Goal: Transaction & Acquisition: Purchase product/service

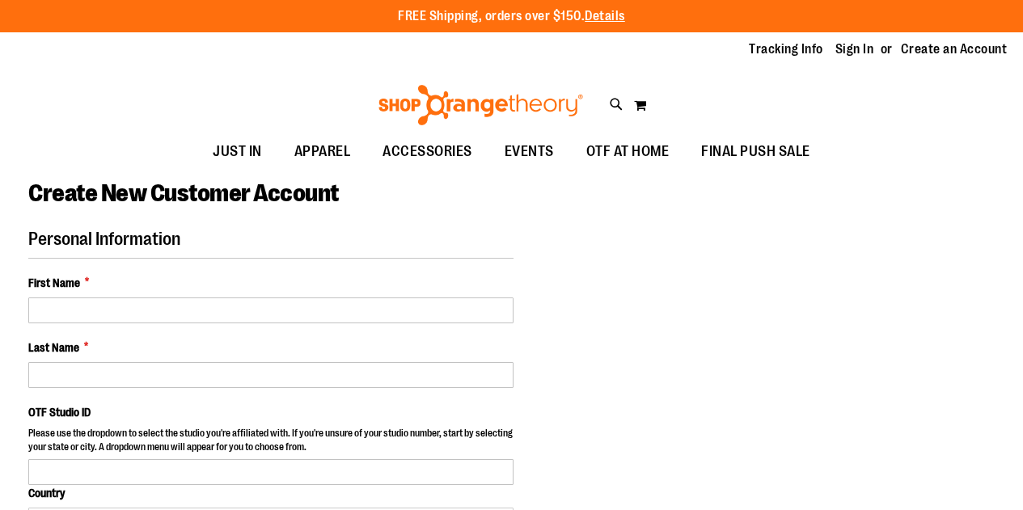
select select "***"
type input "**********"
click at [835, 51] on link "Sign In" at bounding box center [854, 49] width 39 height 18
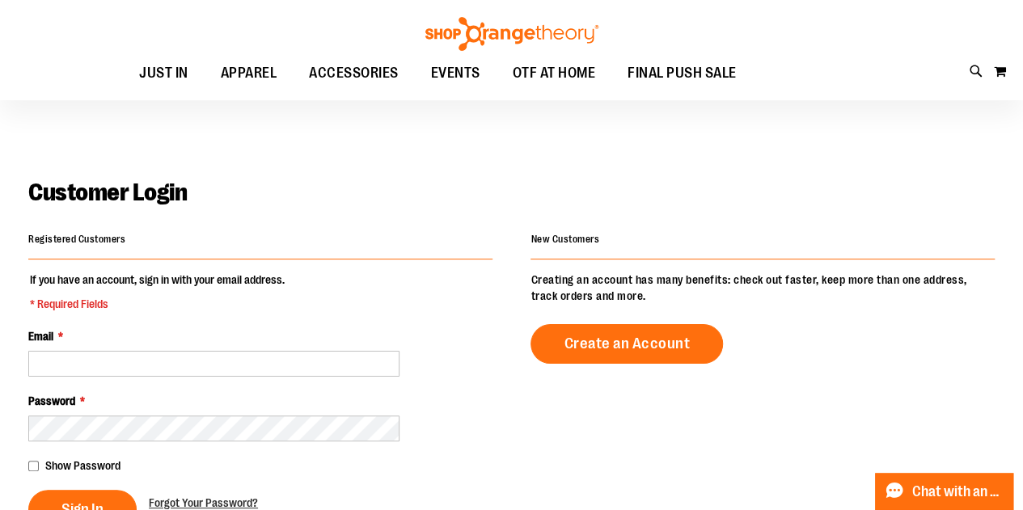
scroll to position [141, 0]
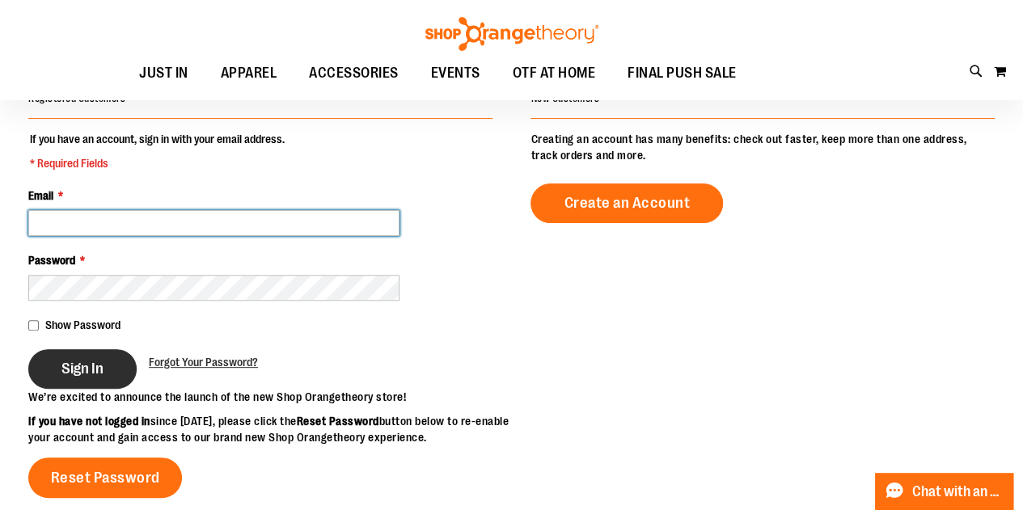
type input "**********"
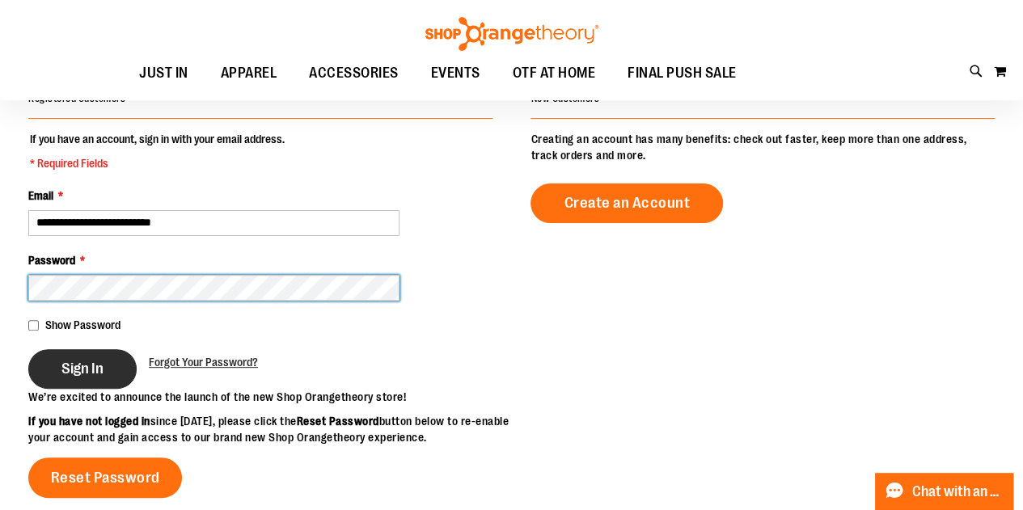
type input "**********"
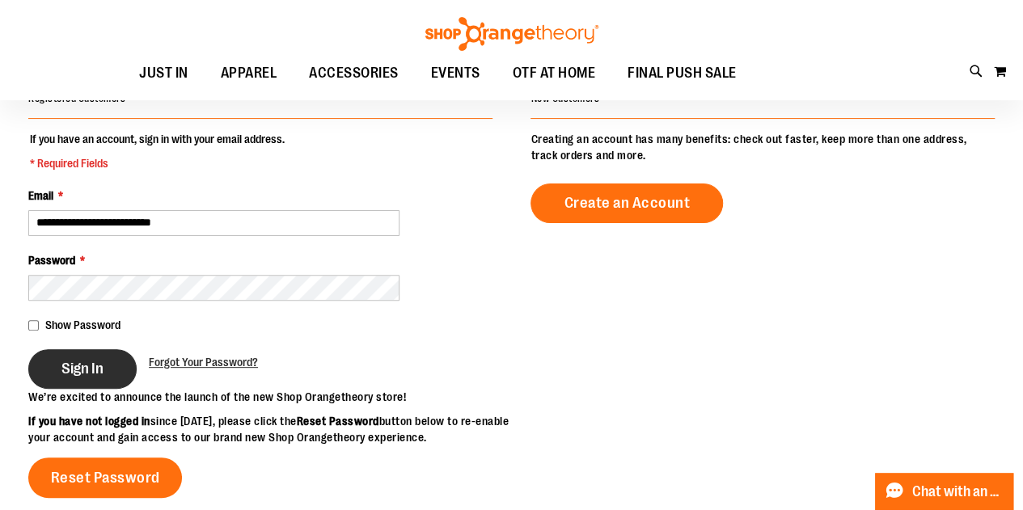
click at [45, 372] on button "Sign In" at bounding box center [82, 369] width 108 height 40
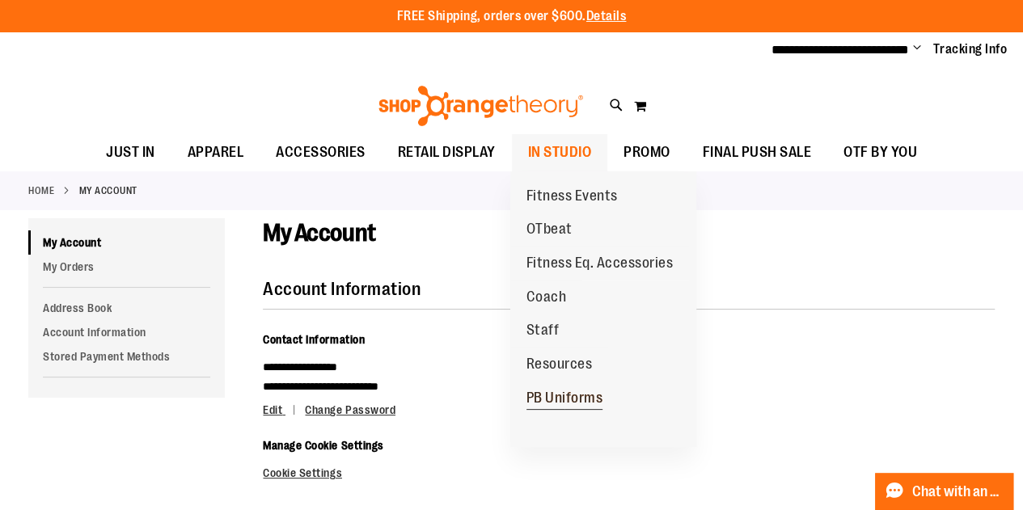
type input "**********"
click at [554, 390] on span "PB Uniforms" at bounding box center [564, 400] width 77 height 20
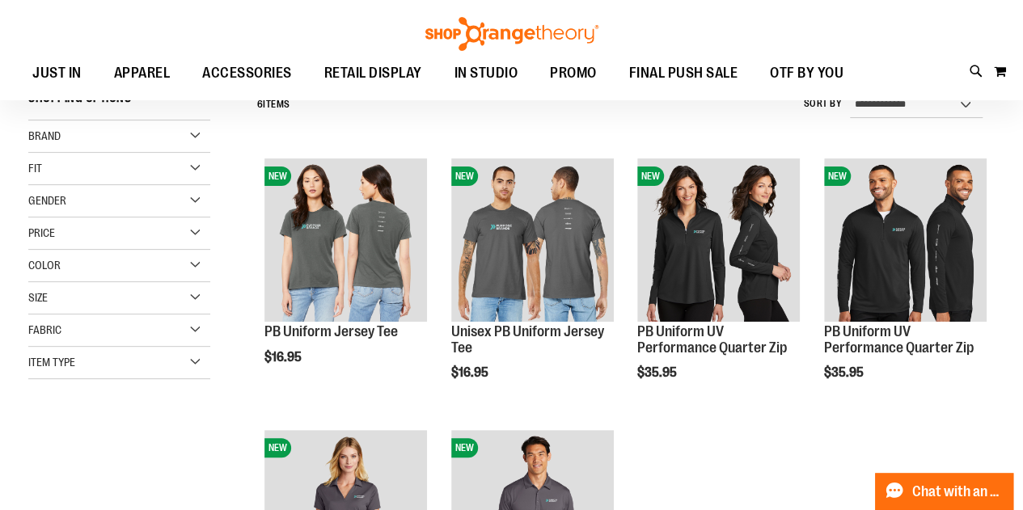
scroll to position [163, 0]
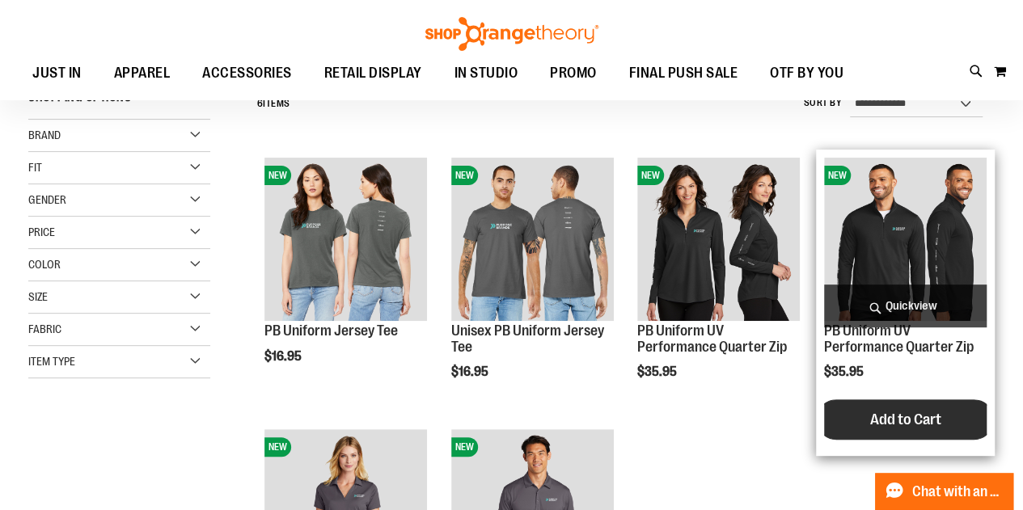
type input "**********"
click at [855, 428] on button "Add to Cart" at bounding box center [905, 419] width 178 height 40
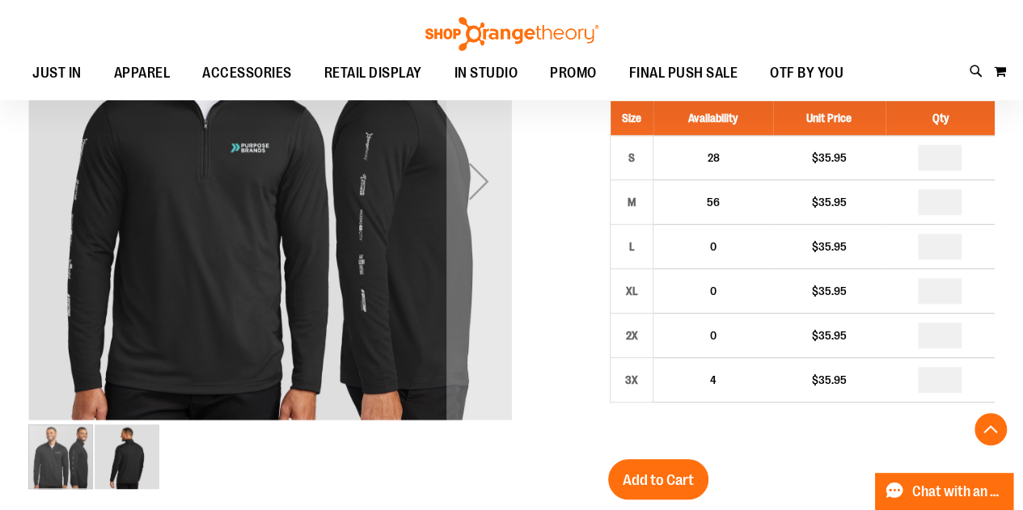
scroll to position [356, 0]
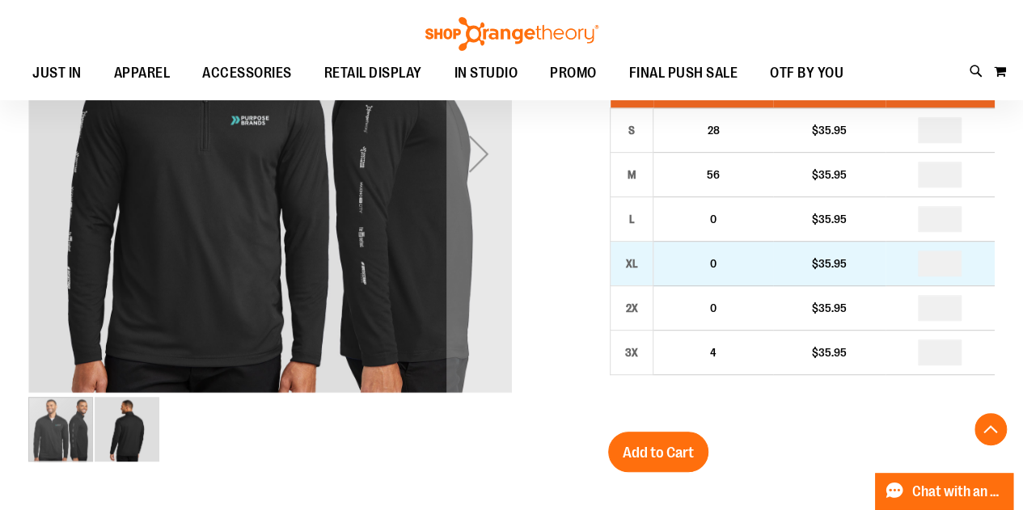
type input "**********"
click at [951, 277] on input "number" at bounding box center [940, 264] width 44 height 26
type input "*"
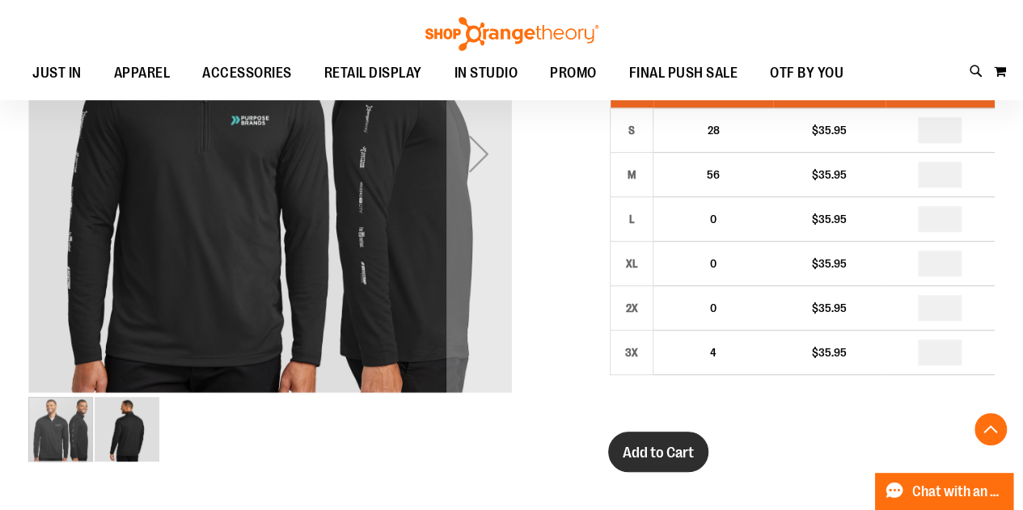
click at [641, 462] on span "Add to Cart" at bounding box center [658, 453] width 71 height 18
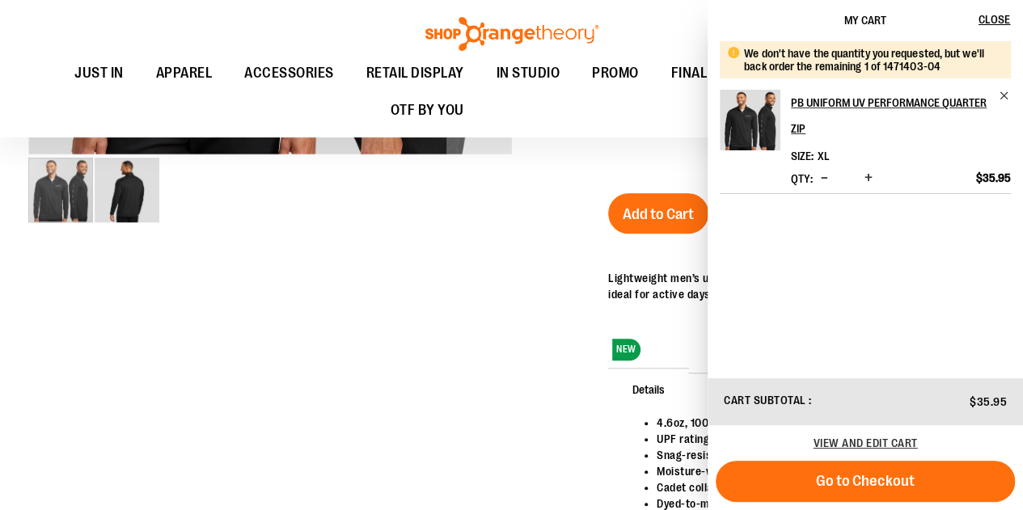
scroll to position [457, 0]
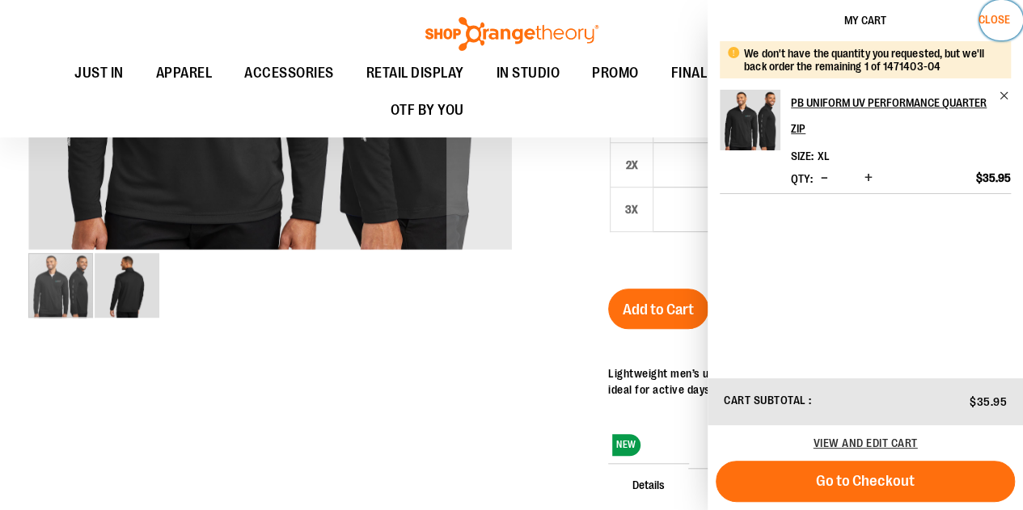
click at [1006, 21] on span "Close" at bounding box center [994, 19] width 32 height 13
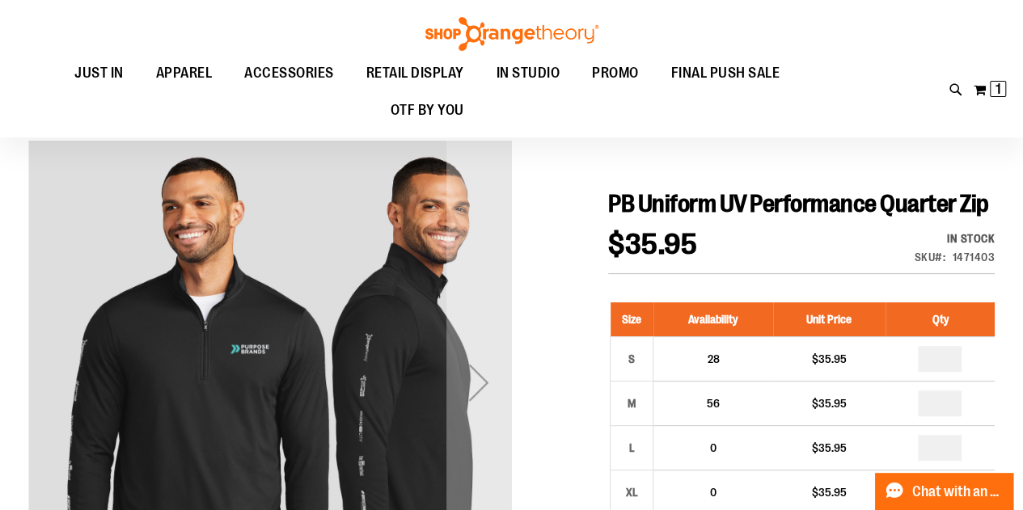
scroll to position [82, 0]
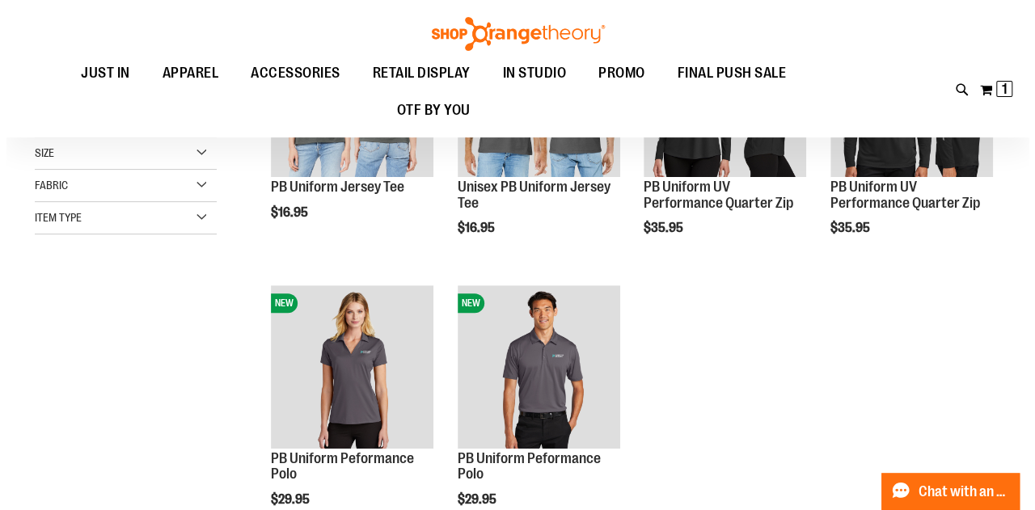
scroll to position [141, 0]
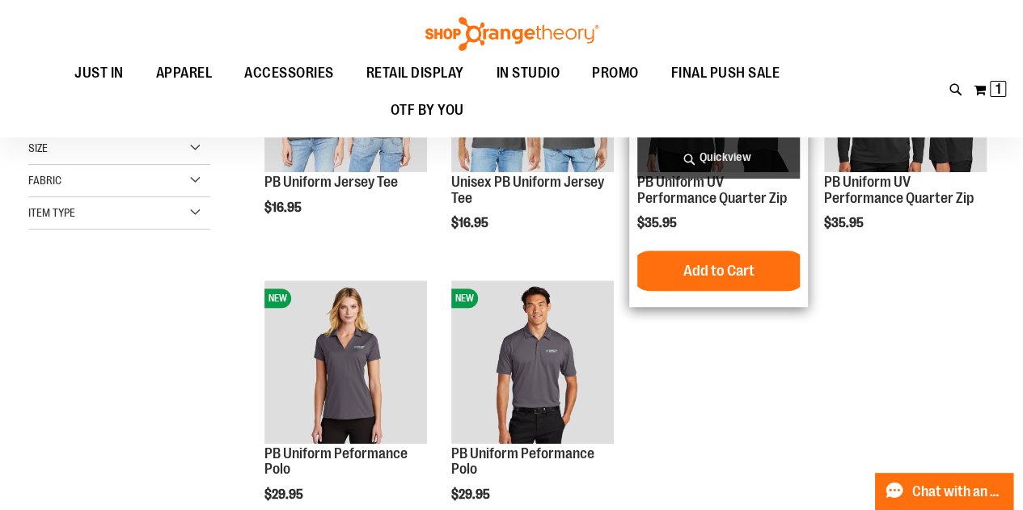
type input "**********"
click at [739, 160] on span "Quickview" at bounding box center [718, 157] width 163 height 43
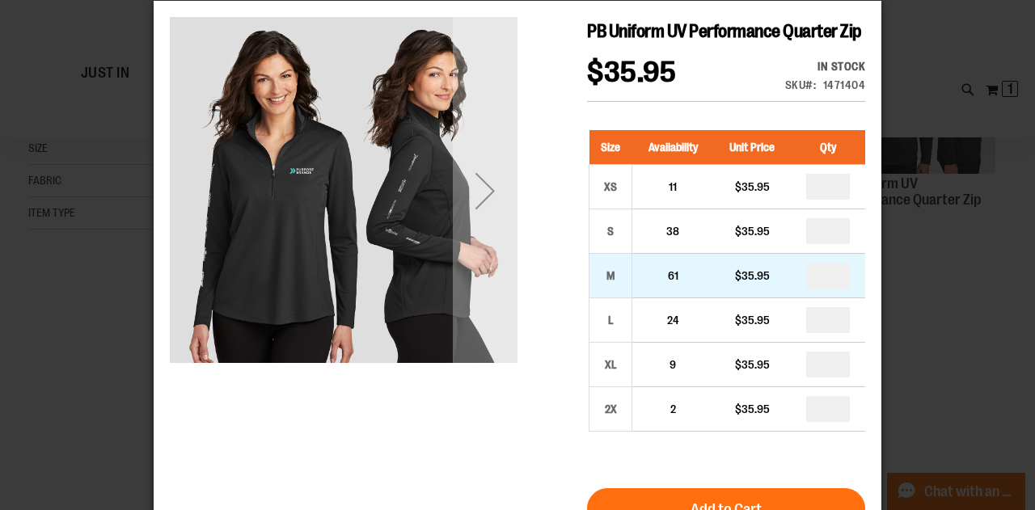
scroll to position [32, 0]
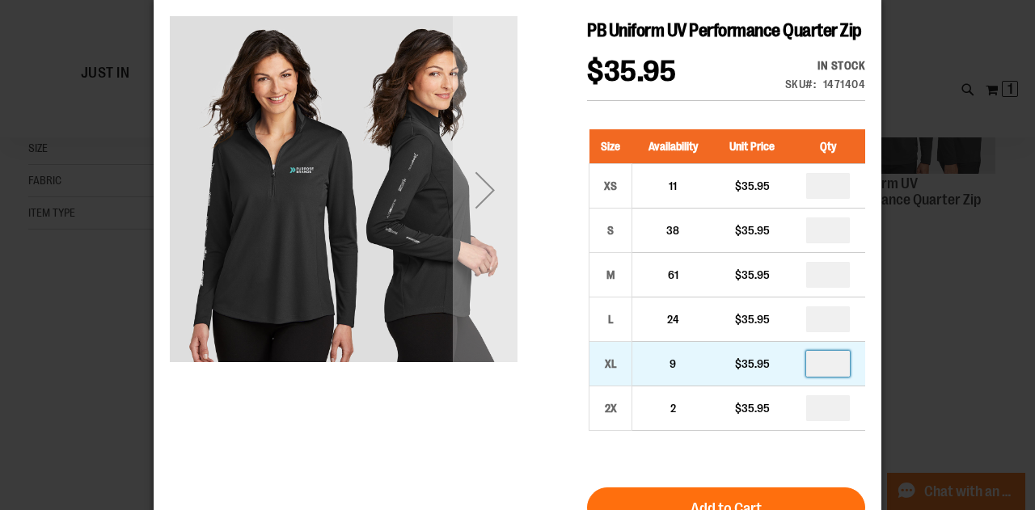
click at [841, 377] on input "number" at bounding box center [828, 364] width 44 height 26
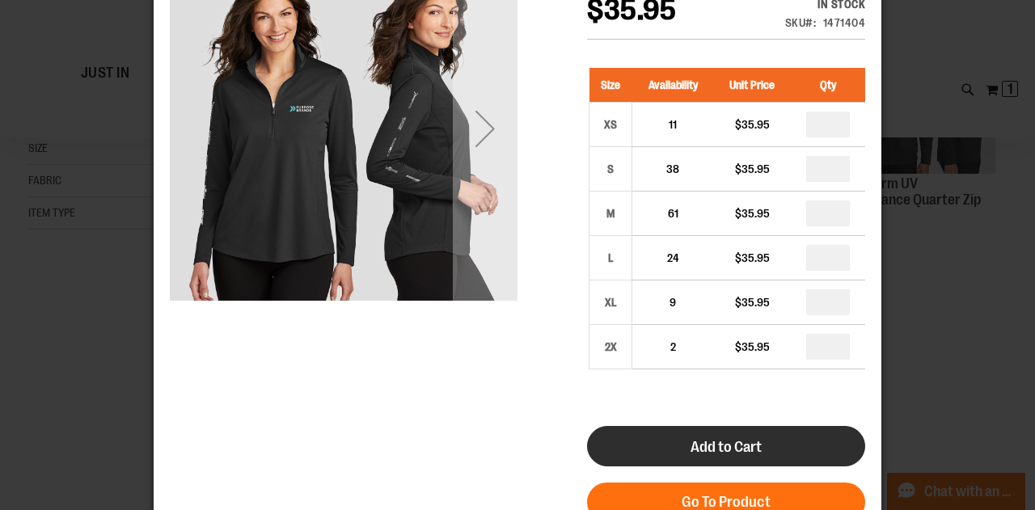
type input "*"
click at [755, 456] on button "Add to Cart" at bounding box center [726, 446] width 278 height 40
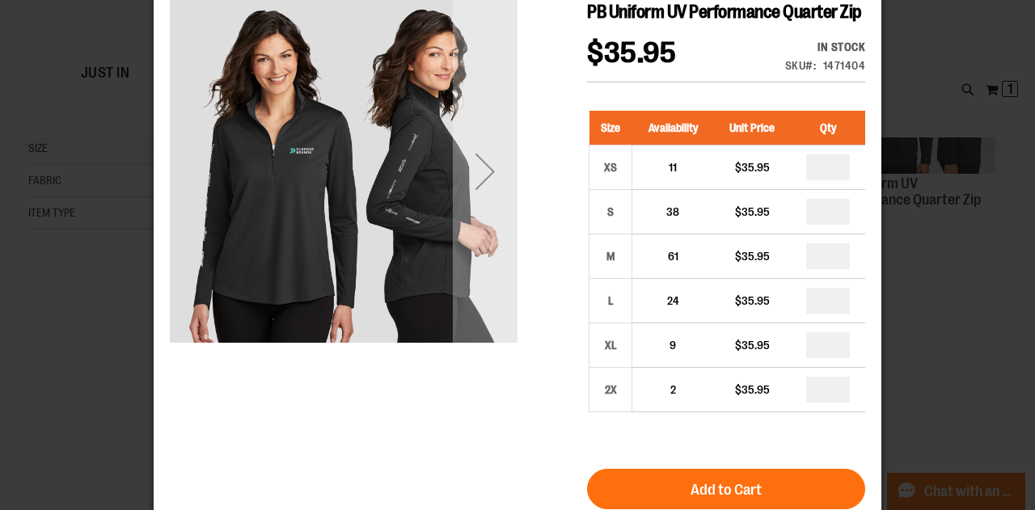
drag, startPoint x: 952, startPoint y: 313, endPoint x: 941, endPoint y: 374, distance: 62.5
click at [941, 374] on div "×" at bounding box center [517, 161] width 1035 height 510
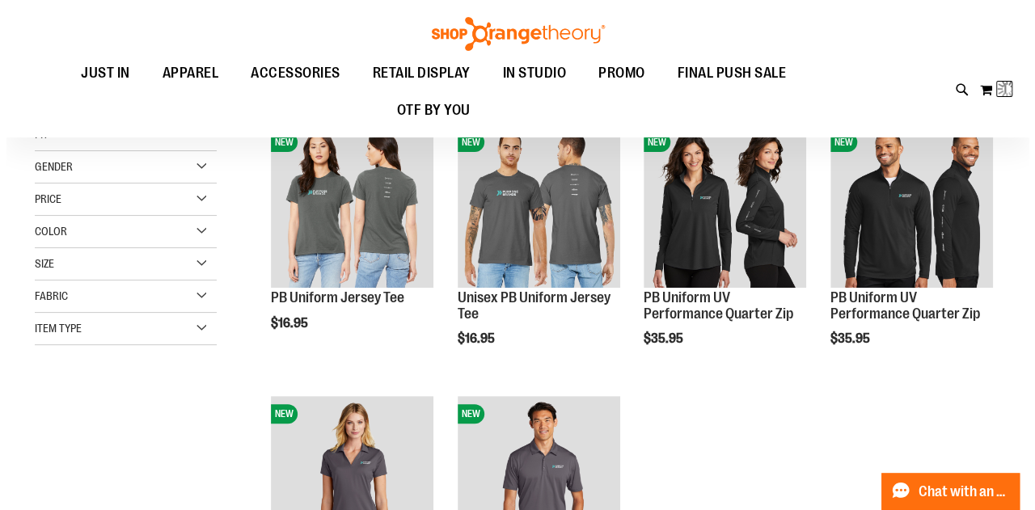
scroll to position [0, 0]
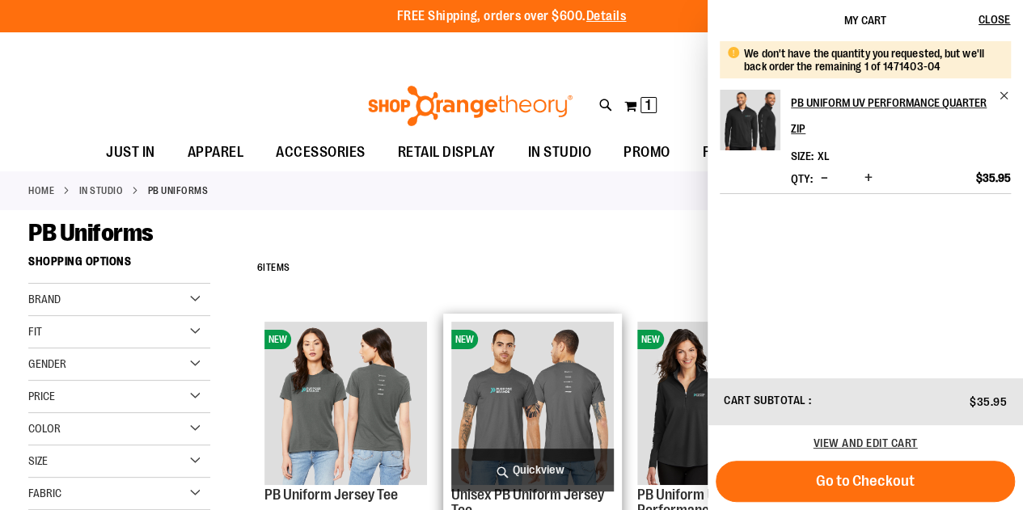
click at [519, 463] on span "Quickview" at bounding box center [532, 470] width 163 height 43
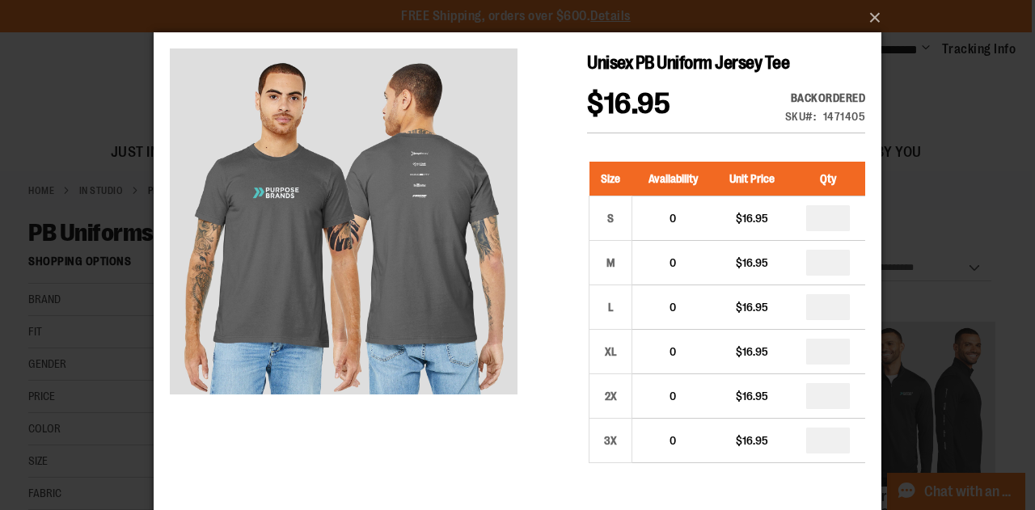
drag, startPoint x: 61, startPoint y: 87, endPoint x: 70, endPoint y: 67, distance: 21.7
click at [70, 67] on div "×" at bounding box center [517, 255] width 1035 height 510
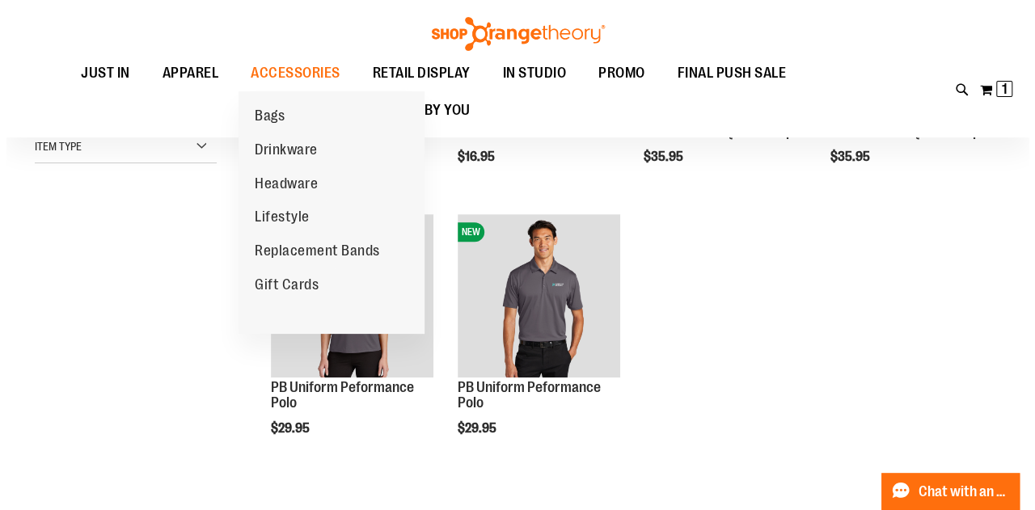
scroll to position [212, 0]
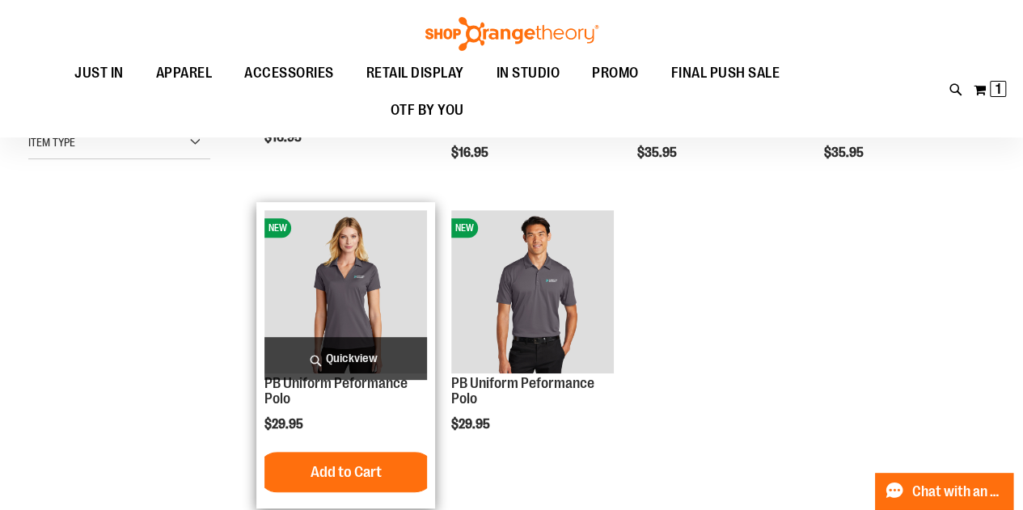
click at [364, 356] on span "Quickview" at bounding box center [345, 358] width 163 height 43
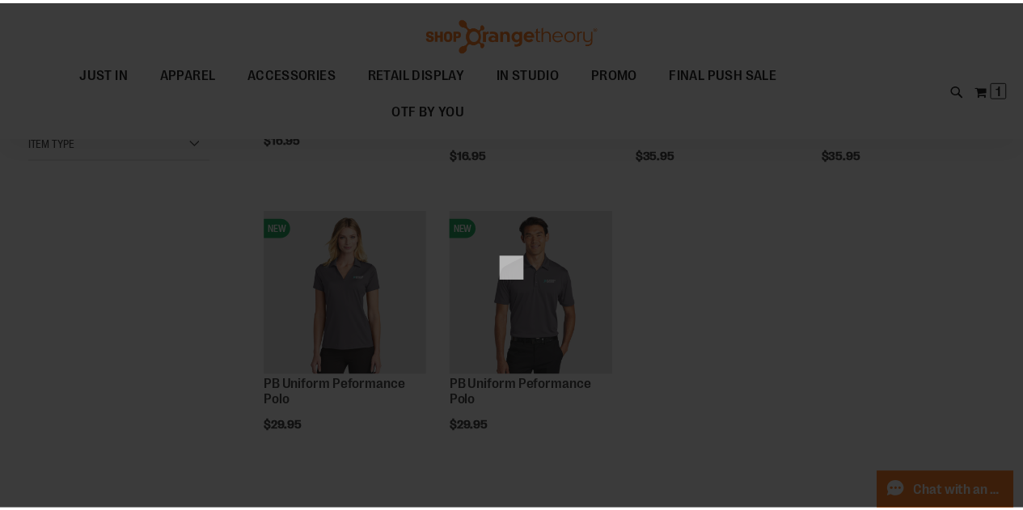
scroll to position [0, 0]
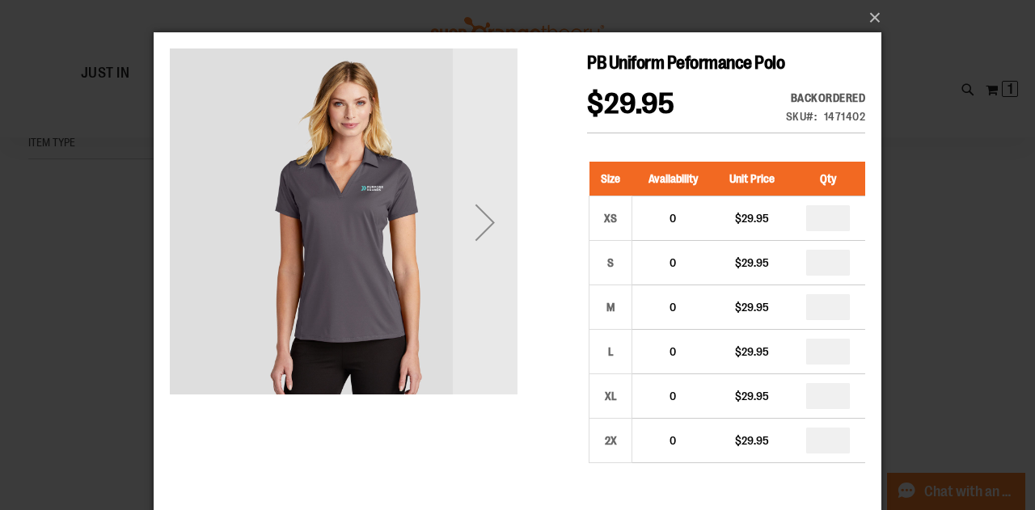
drag, startPoint x: 1019, startPoint y: 261, endPoint x: 901, endPoint y: 122, distance: 182.4
click at [901, 122] on div "×" at bounding box center [517, 255] width 1035 height 510
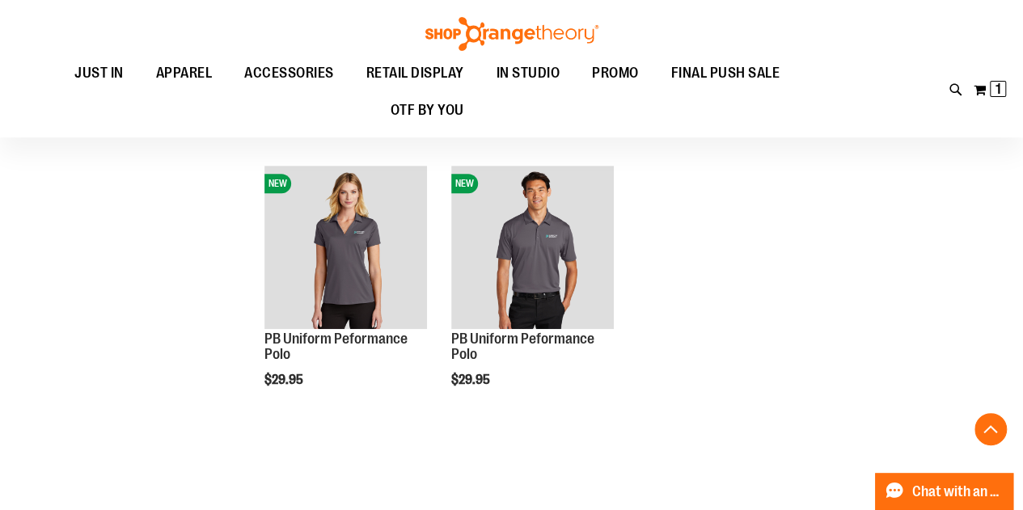
scroll to position [253, 0]
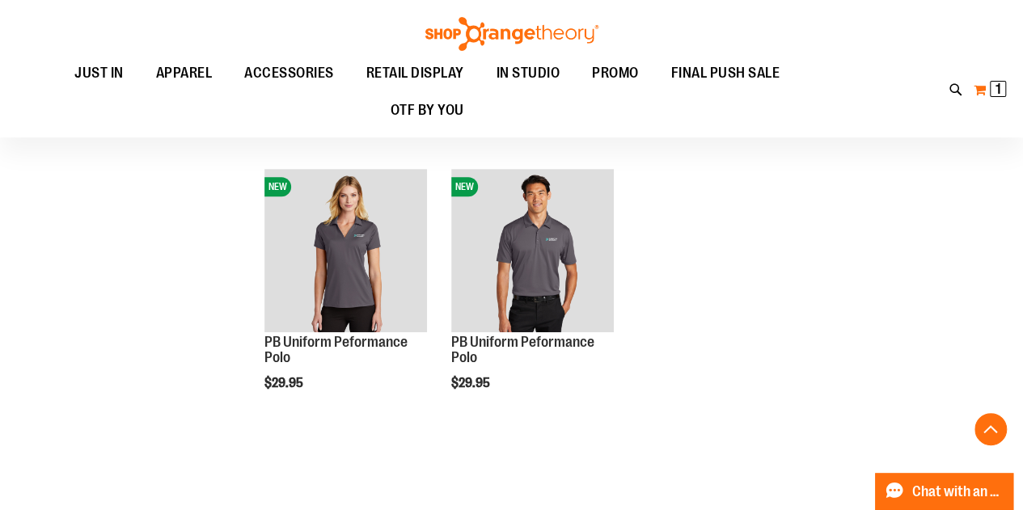
click at [991, 87] on span "1 1 items" at bounding box center [998, 89] width 16 height 16
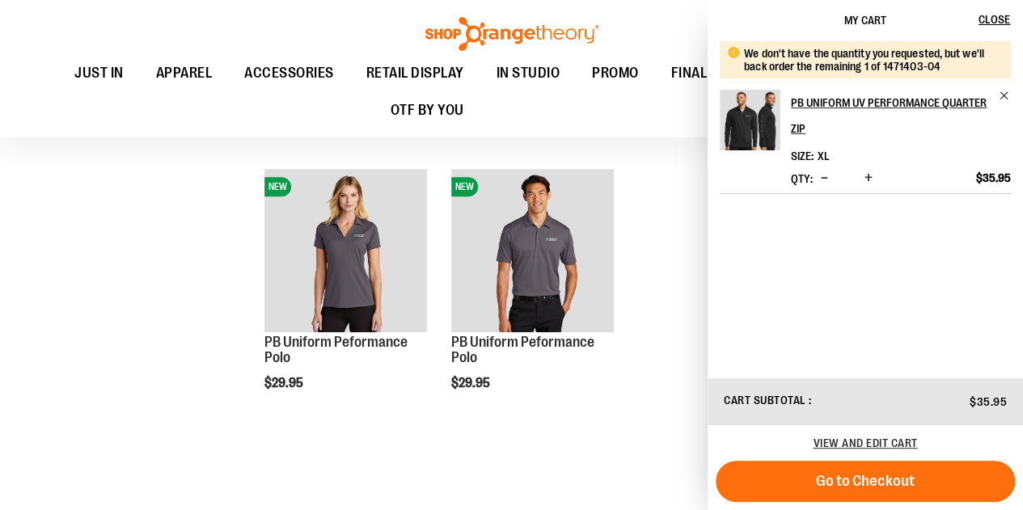
click at [832, 179] on button "Decrease product quantity" at bounding box center [824, 179] width 15 height 16
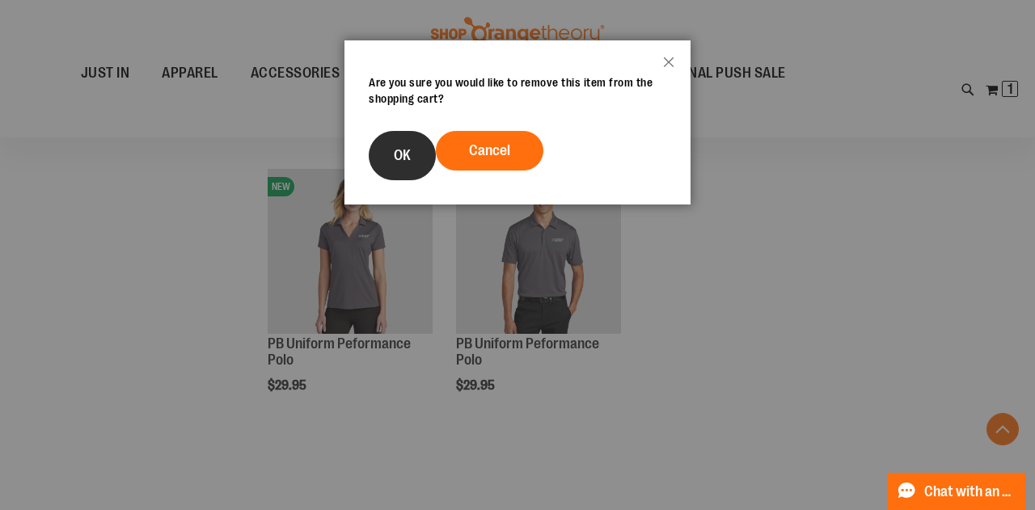
click at [407, 167] on button "OK" at bounding box center [402, 155] width 67 height 49
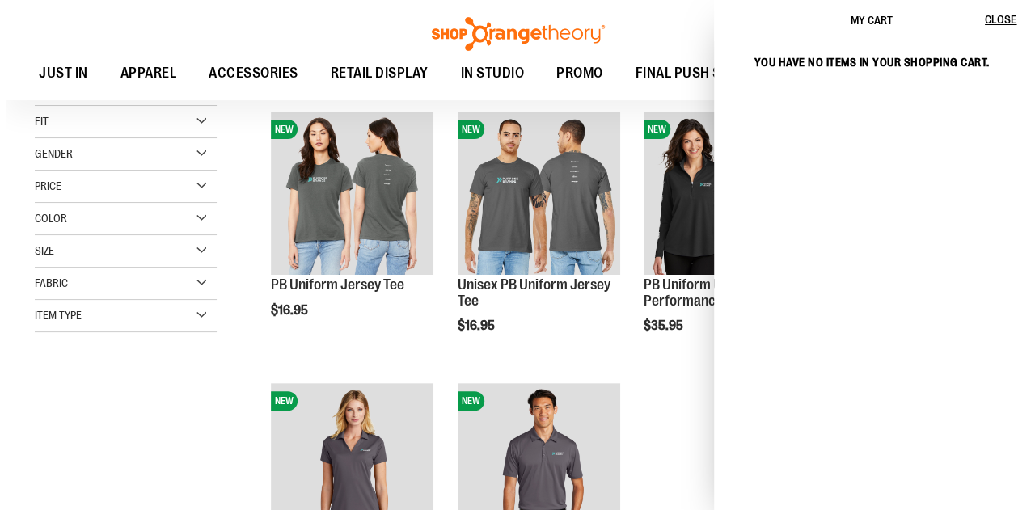
scroll to position [37, 0]
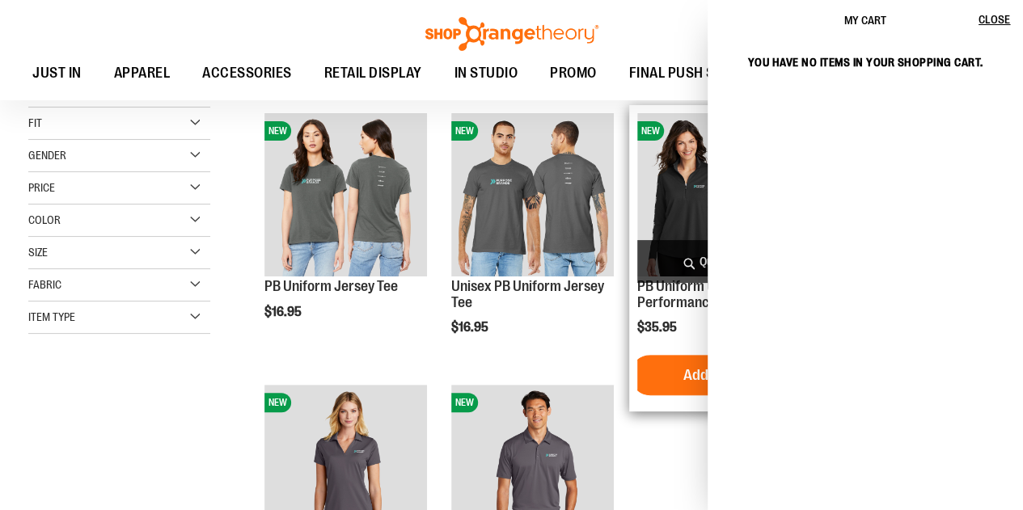
click at [665, 253] on span "Quickview" at bounding box center [718, 261] width 163 height 43
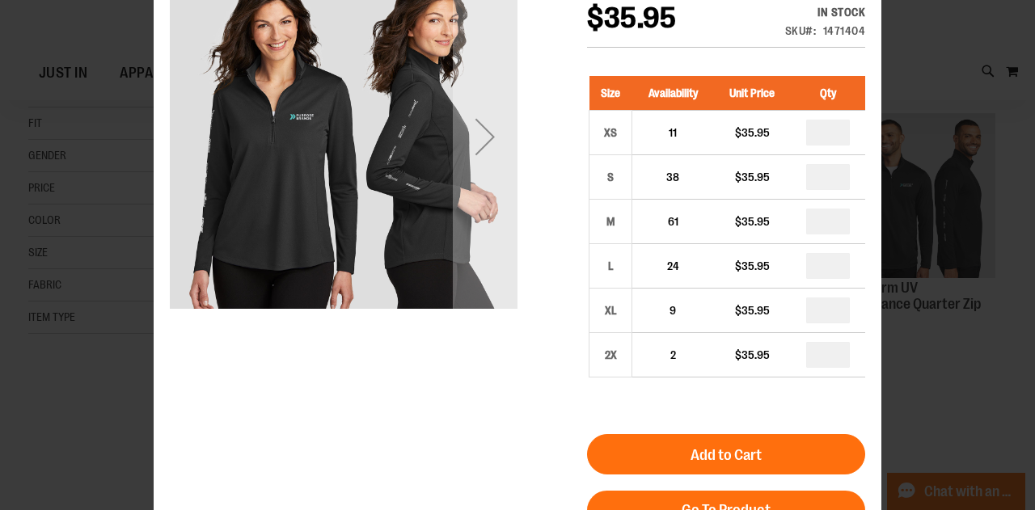
scroll to position [87, 0]
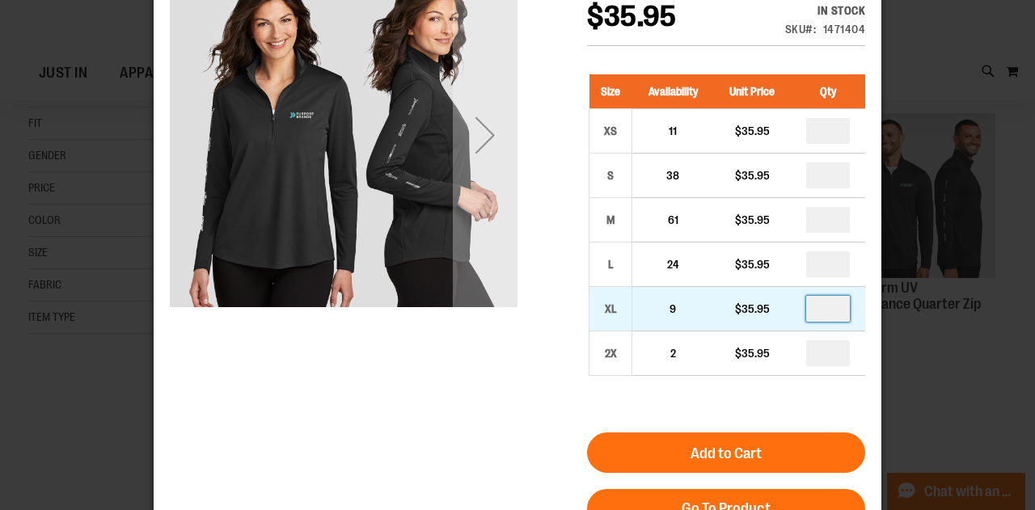
click at [838, 322] on input "number" at bounding box center [828, 309] width 44 height 26
type input "*"
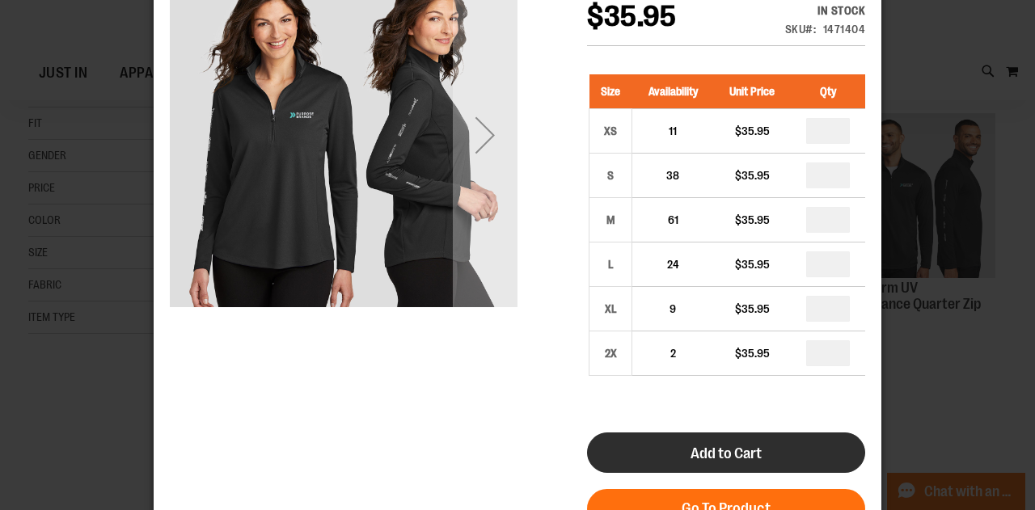
click at [768, 473] on button "Add to Cart" at bounding box center [726, 453] width 278 height 40
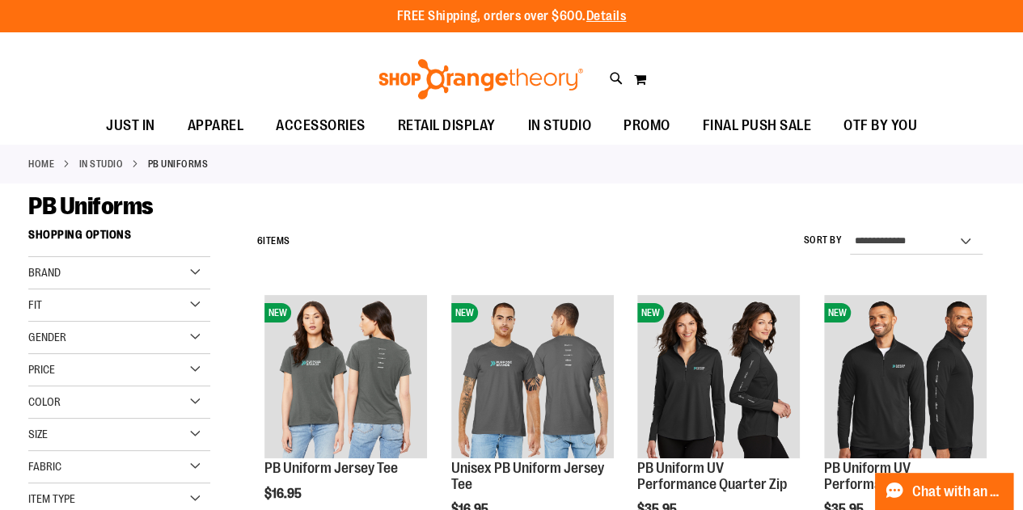
scroll to position [0, 0]
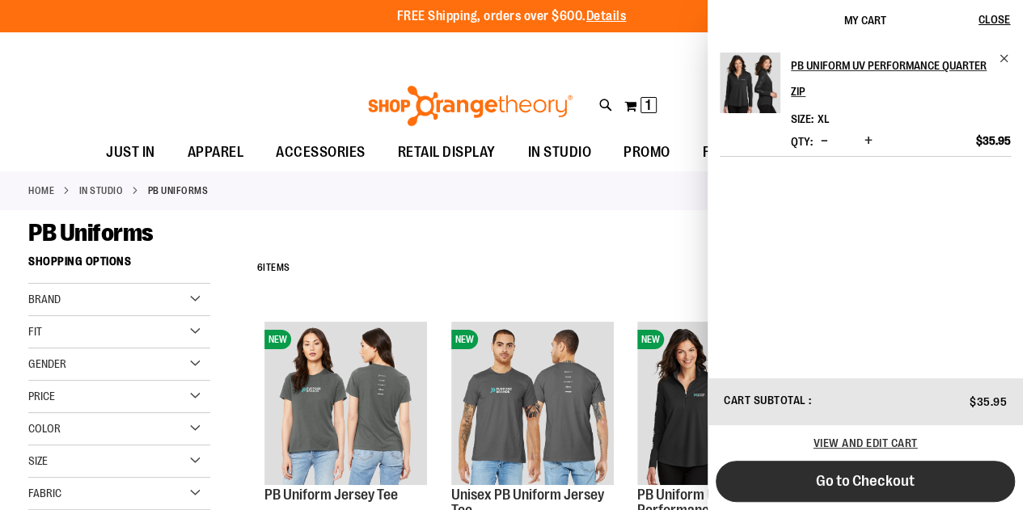
drag, startPoint x: 614, startPoint y: 529, endPoint x: 766, endPoint y: 474, distance: 161.6
click at [766, 474] on button "Go to Checkout" at bounding box center [865, 481] width 299 height 41
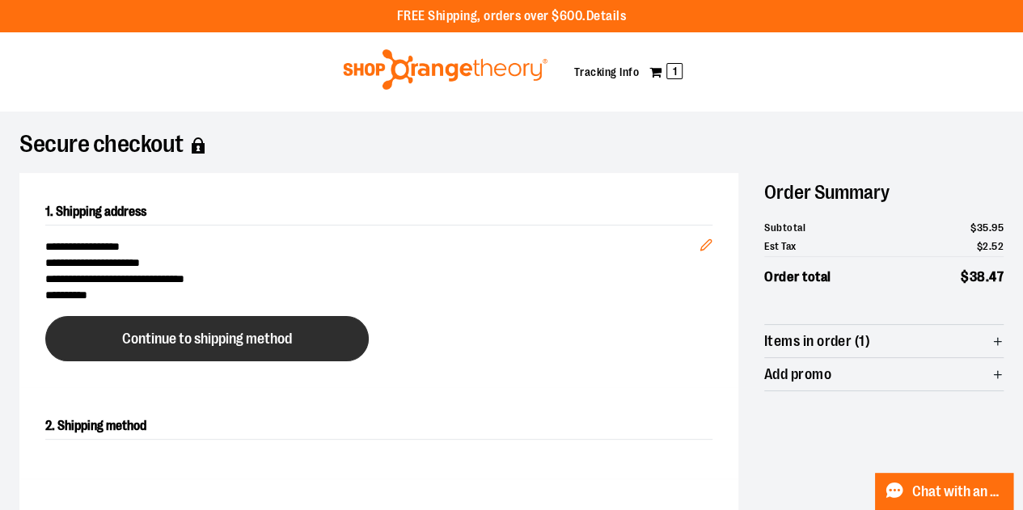
click at [299, 342] on button "Continue to shipping method" at bounding box center [206, 338] width 323 height 45
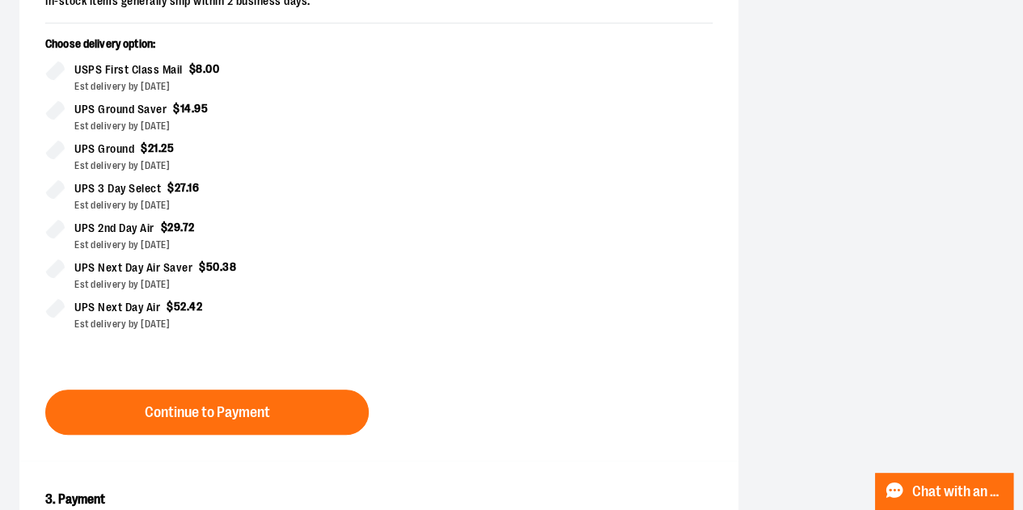
scroll to position [419, 0]
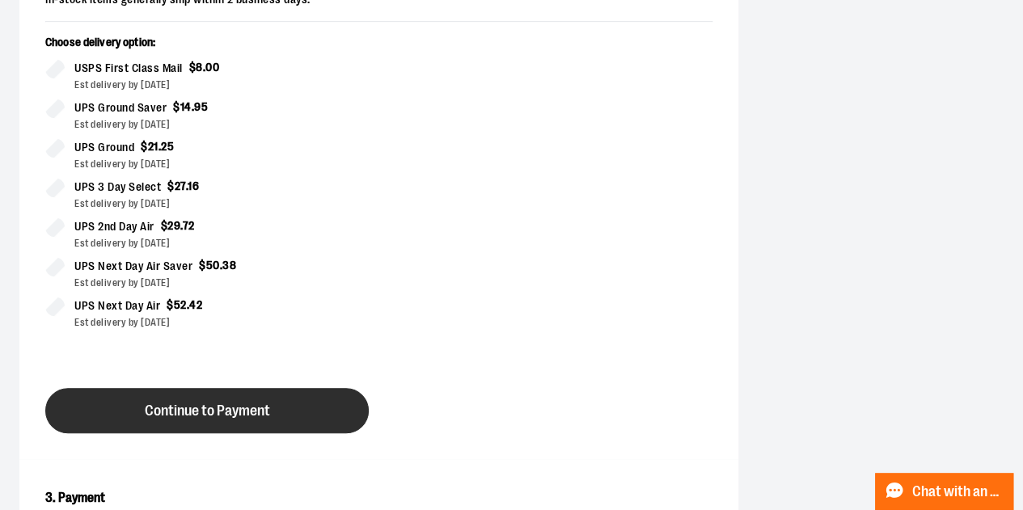
click at [207, 418] on button "Continue to Payment" at bounding box center [206, 410] width 323 height 45
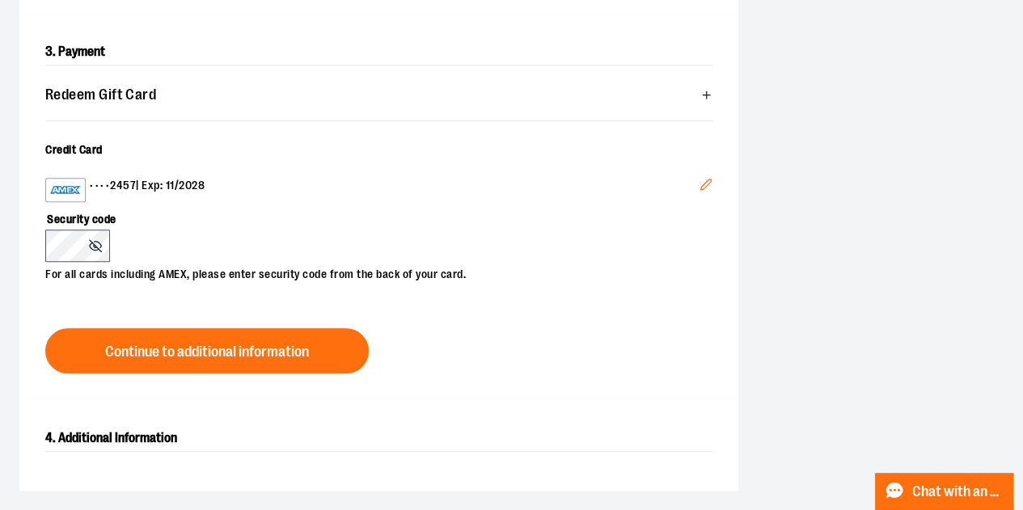
scroll to position [486, 0]
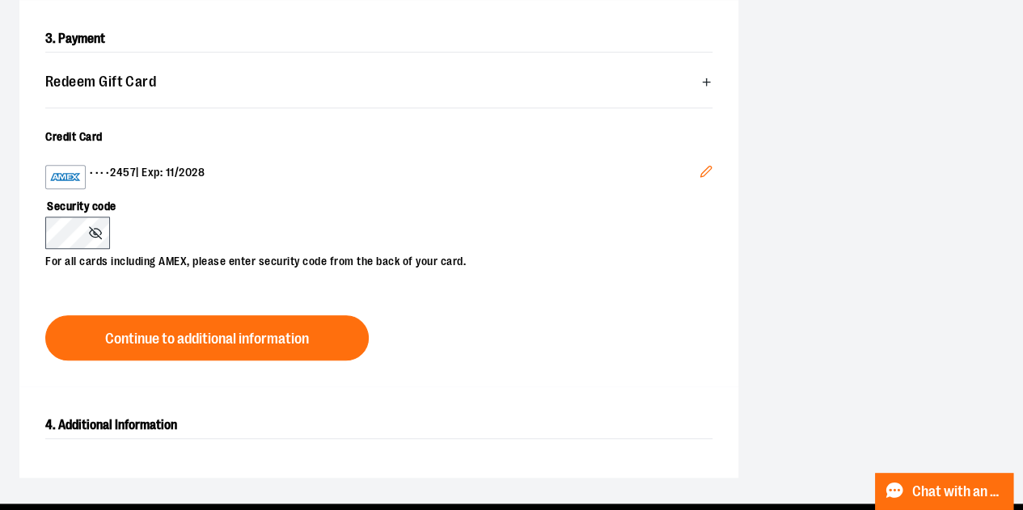
click at [706, 82] on line "button" at bounding box center [706, 81] width 0 height 7
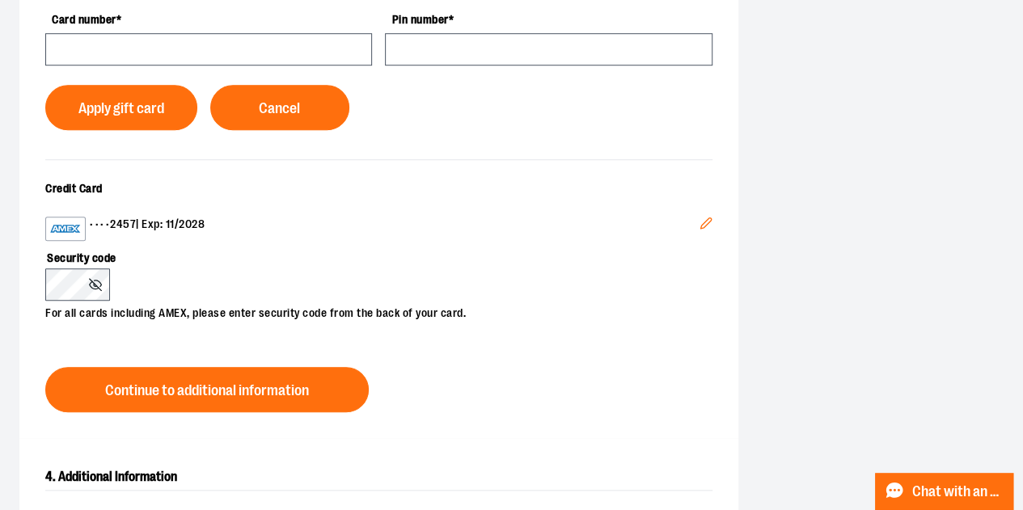
scroll to position [580, 0]
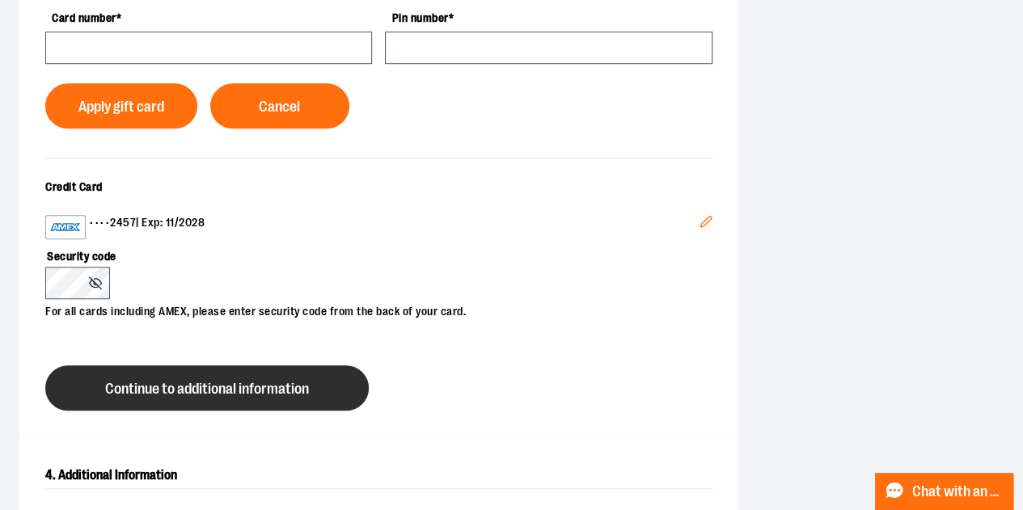
click at [201, 382] on span "Continue to additional information" at bounding box center [207, 389] width 204 height 15
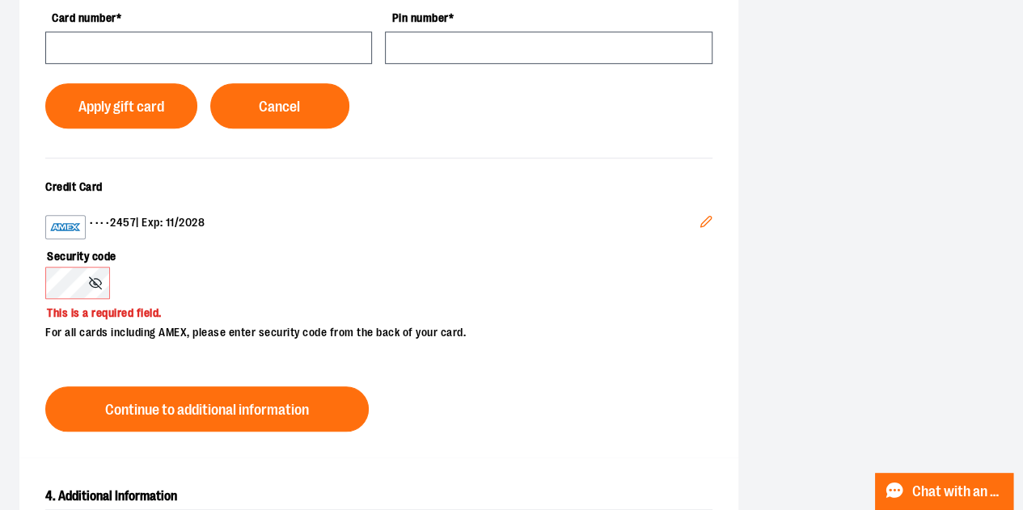
click at [710, 217] on icon "Edit" at bounding box center [705, 222] width 11 height 11
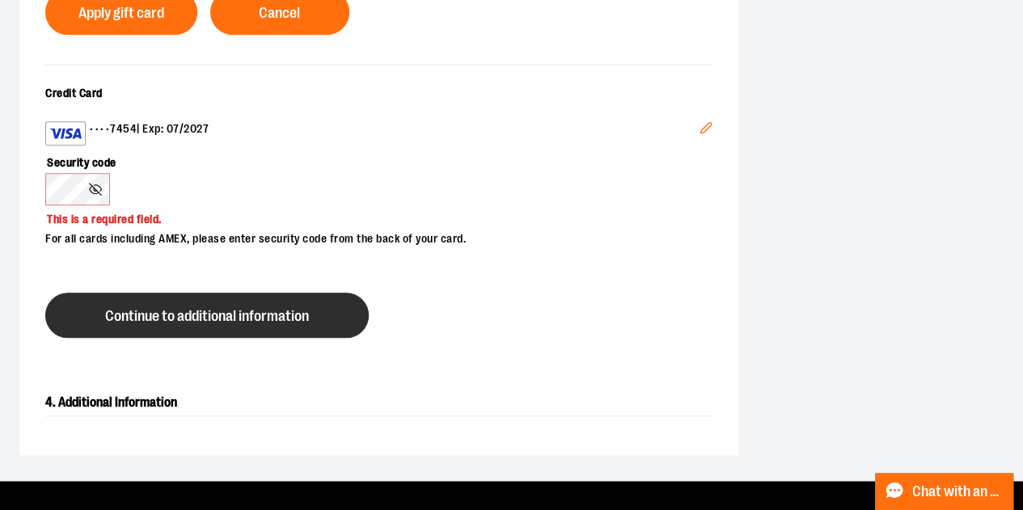
click at [158, 309] on span "Continue to additional information" at bounding box center [207, 316] width 204 height 15
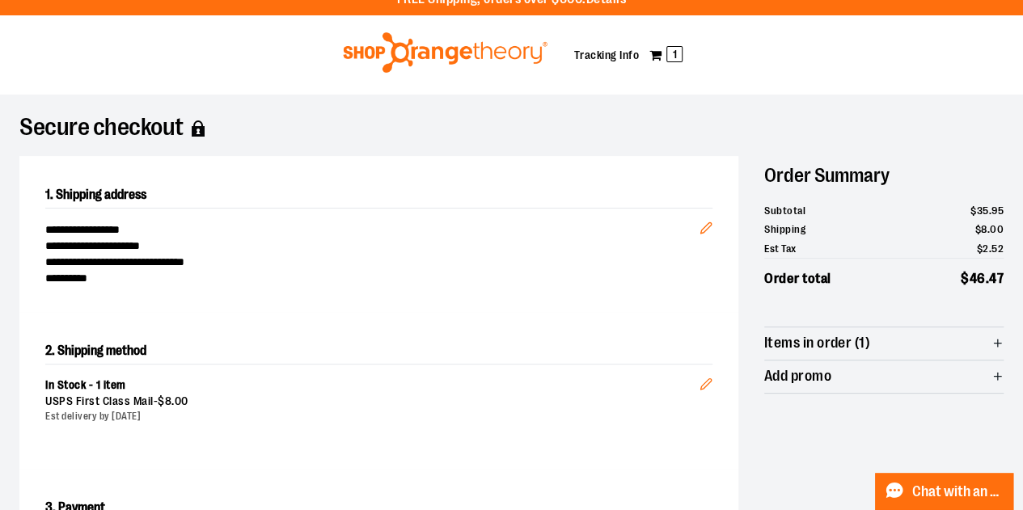
scroll to position [0, 0]
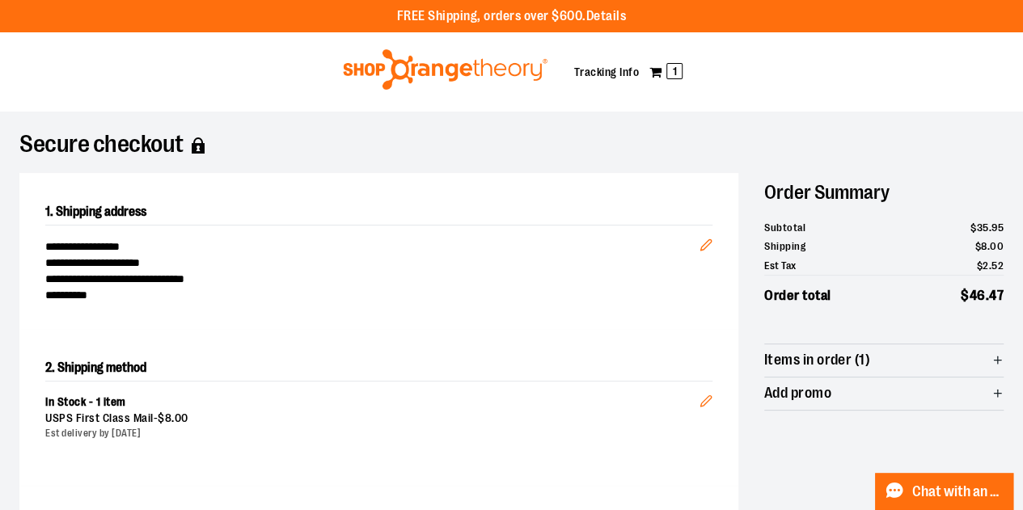
click at [994, 394] on icon "button" at bounding box center [997, 393] width 12 height 12
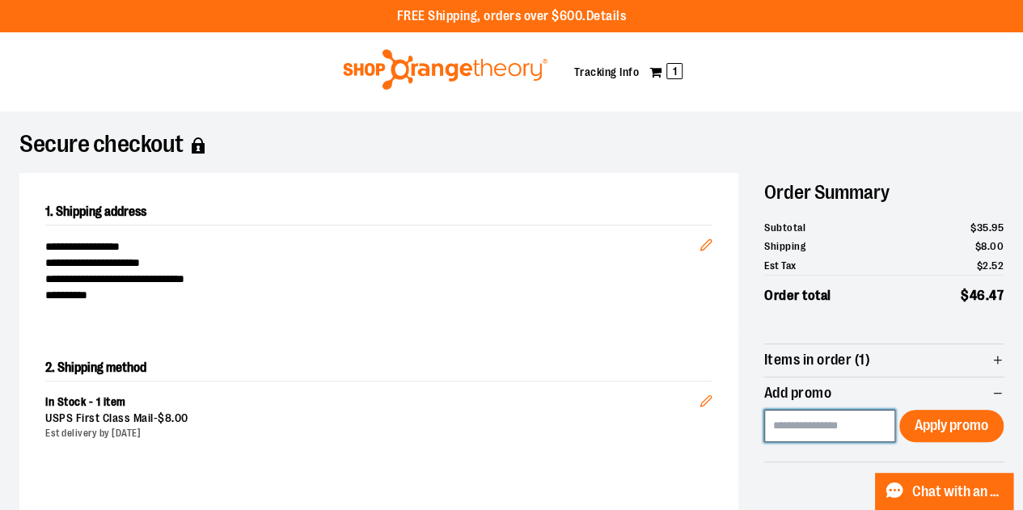
click at [849, 433] on input at bounding box center [829, 426] width 131 height 32
type input "********"
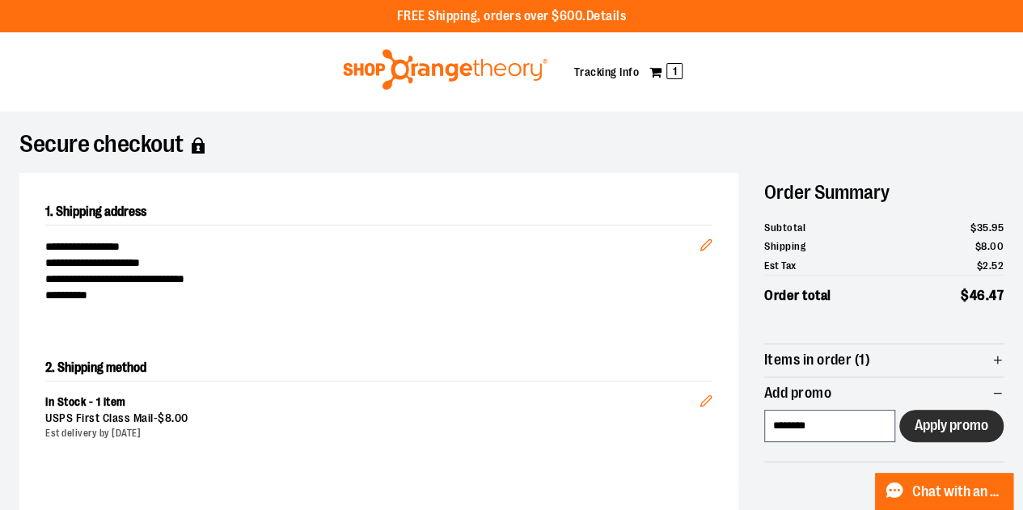
click at [947, 434] on button "Apply promo" at bounding box center [951, 426] width 104 height 32
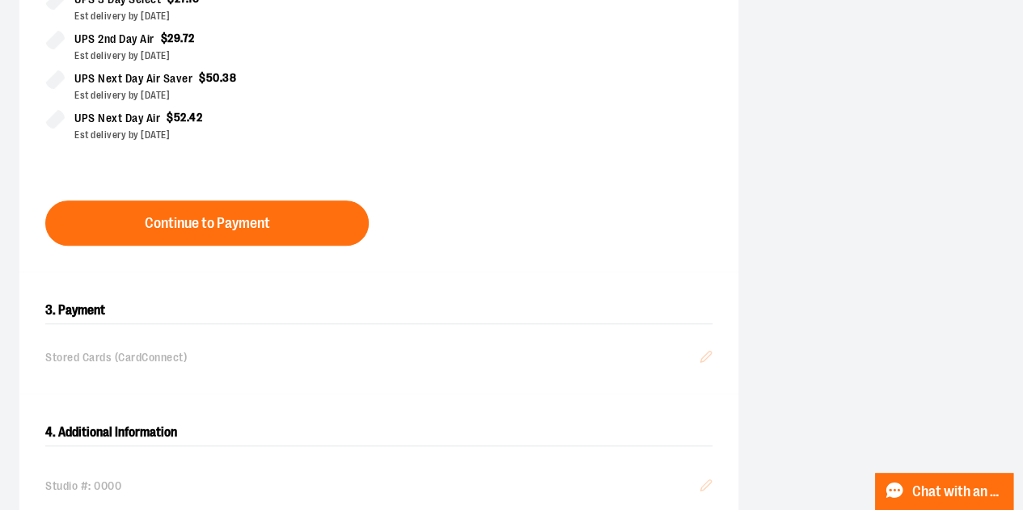
scroll to position [598, 0]
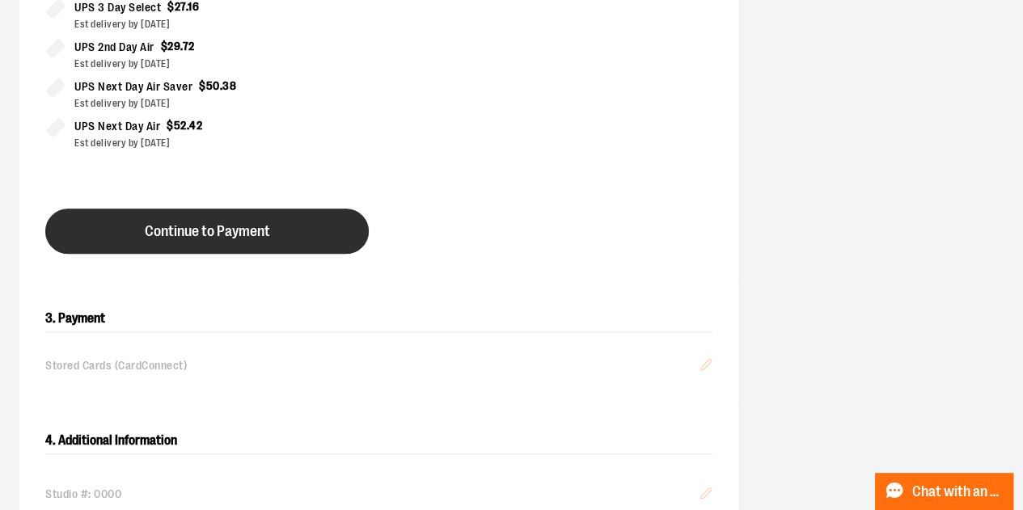
click at [265, 209] on button "Continue to Payment" at bounding box center [206, 231] width 323 height 45
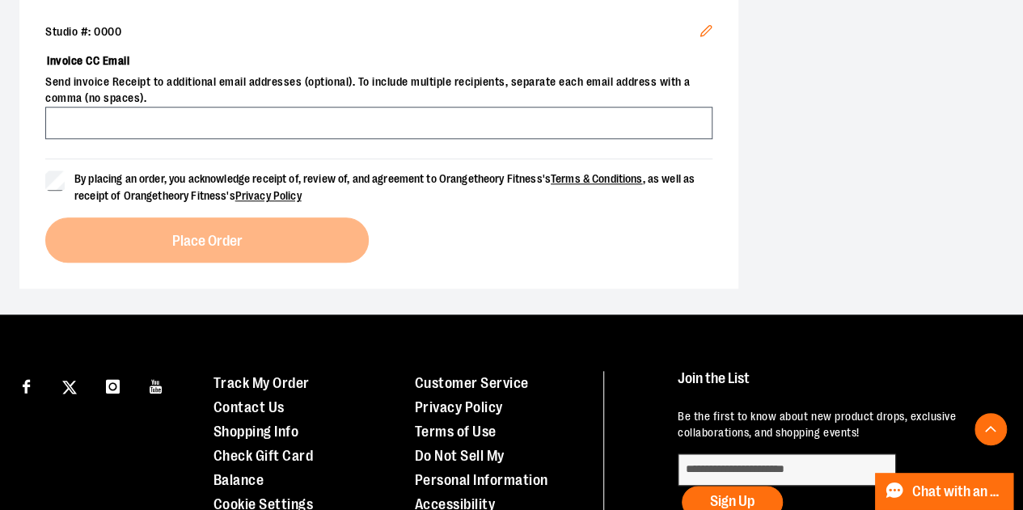
scroll to position [671, 0]
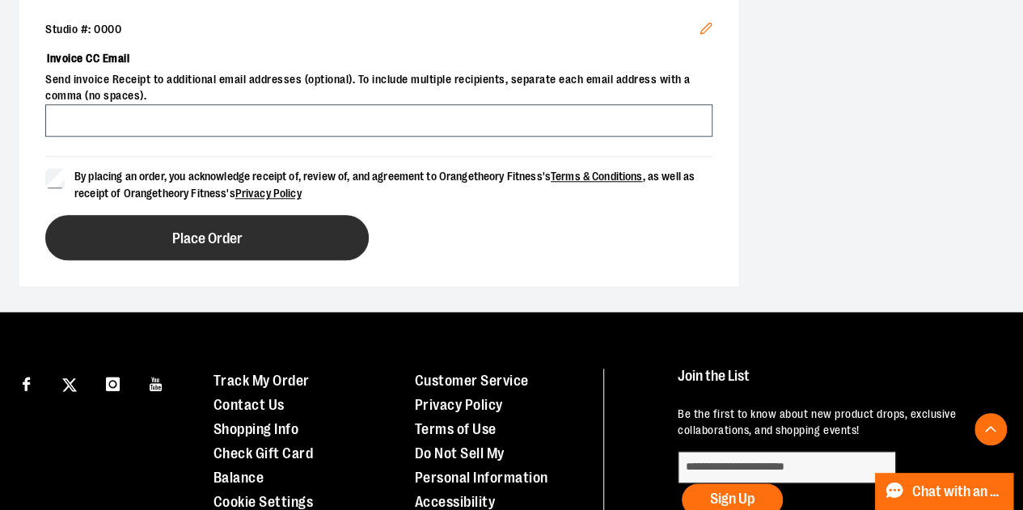
click at [189, 245] on button "Place Order" at bounding box center [206, 237] width 323 height 45
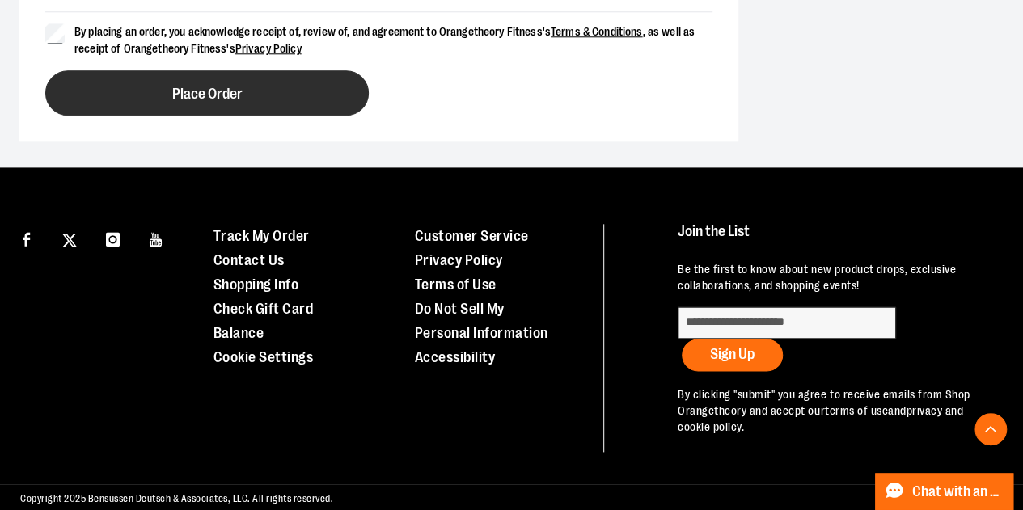
click at [179, 102] on span "Place Order" at bounding box center [207, 94] width 70 height 15
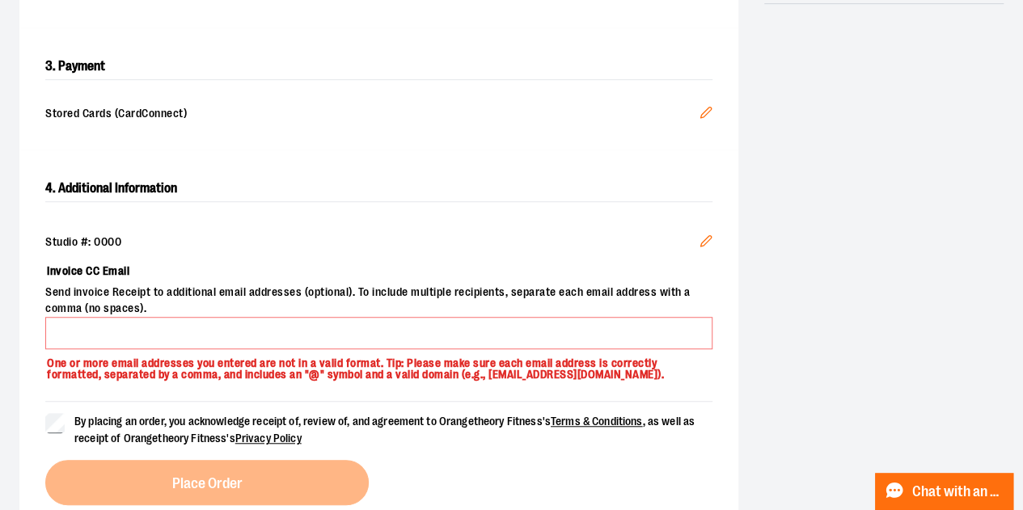
scroll to position [459, 0]
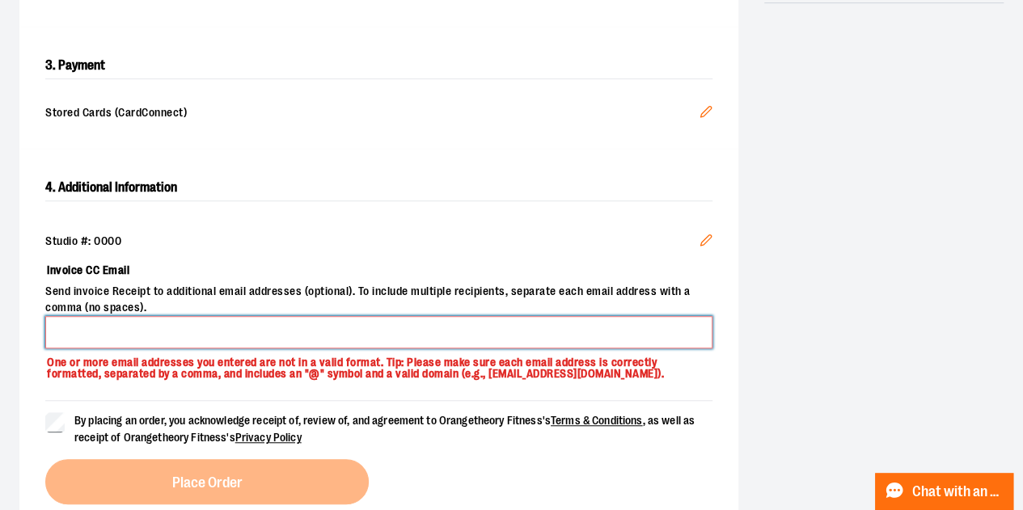
click at [132, 345] on input "Invoice CC Email" at bounding box center [378, 332] width 667 height 32
type input "**********"
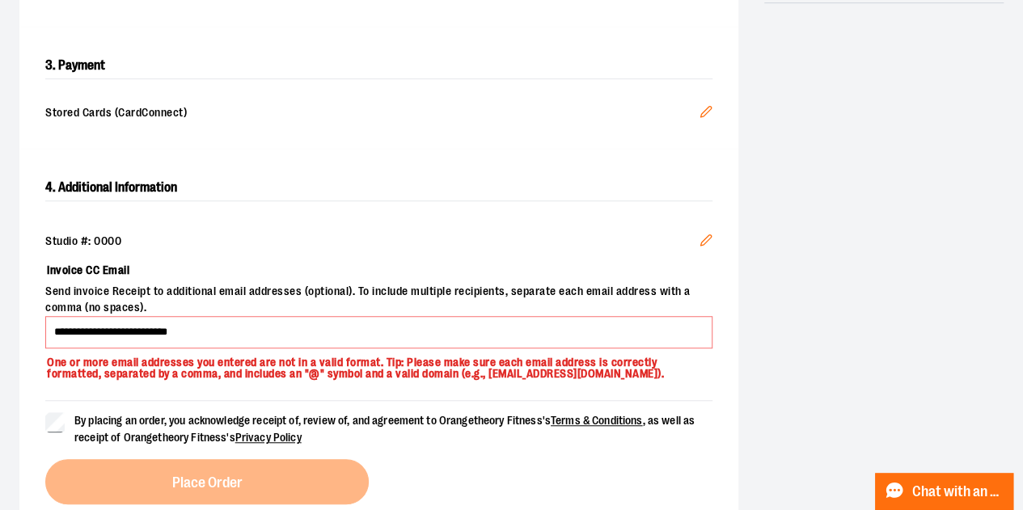
click at [65, 429] on label "By placing an order, you acknowledge receipt of, review of, and agreement to Or…" at bounding box center [378, 429] width 667 height 34
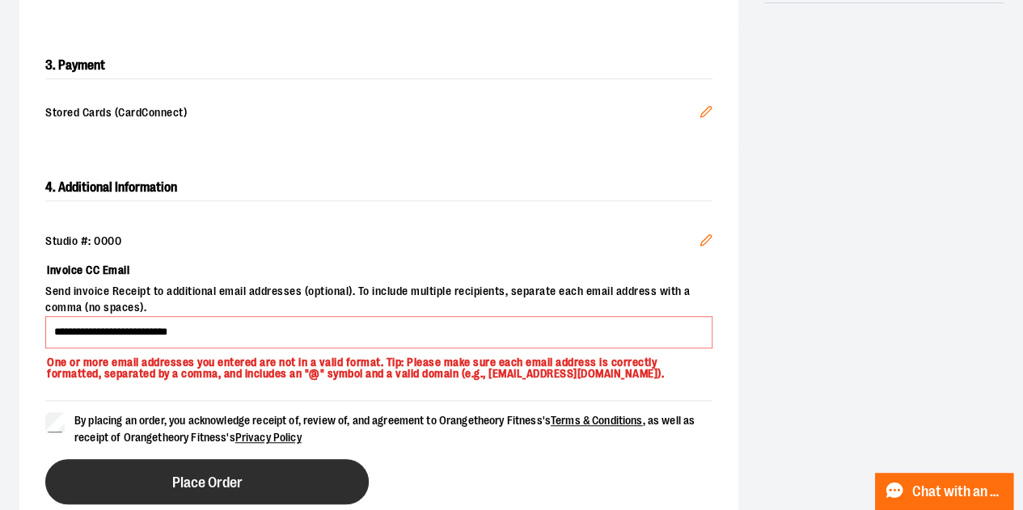
click at [133, 482] on button "Place Order" at bounding box center [206, 481] width 323 height 45
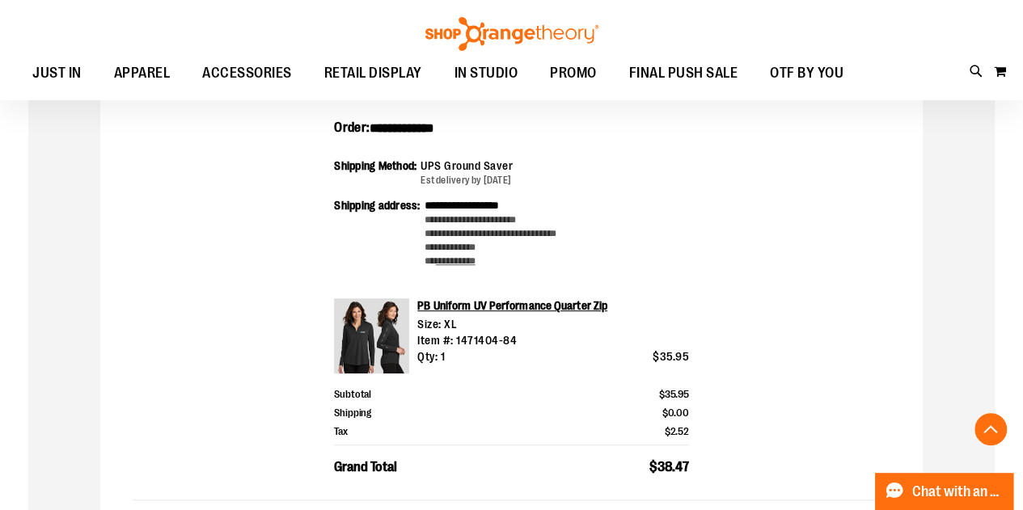
scroll to position [395, 0]
